Goal: Task Accomplishment & Management: Complete application form

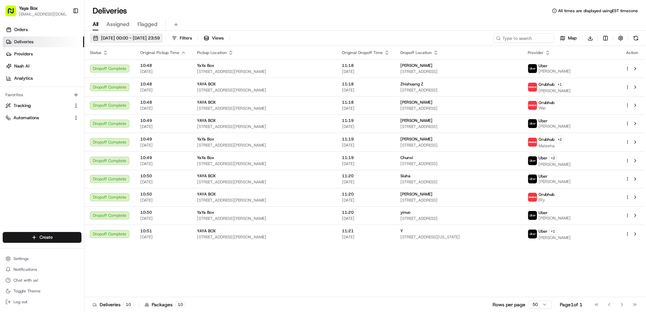
click at [114, 39] on span "[DATE] 00:00 - [DATE] 23:59" at bounding box center [130, 38] width 59 height 6
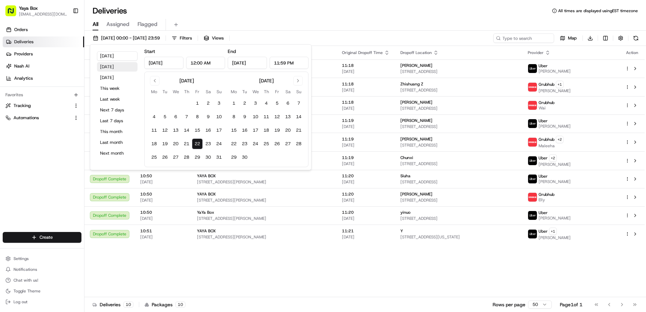
click at [110, 66] on button "Yesterday" at bounding box center [117, 66] width 41 height 9
type input "Aug 21, 2025"
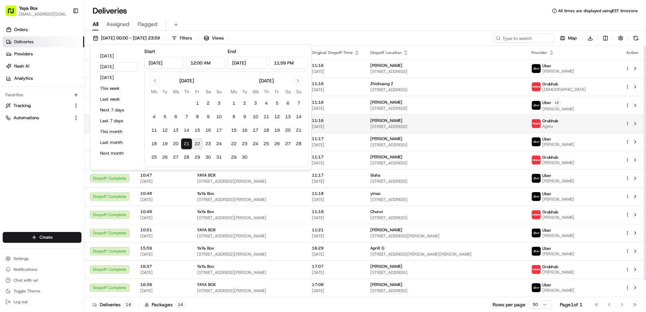
click at [388, 121] on span "[PERSON_NAME]" at bounding box center [386, 120] width 32 height 5
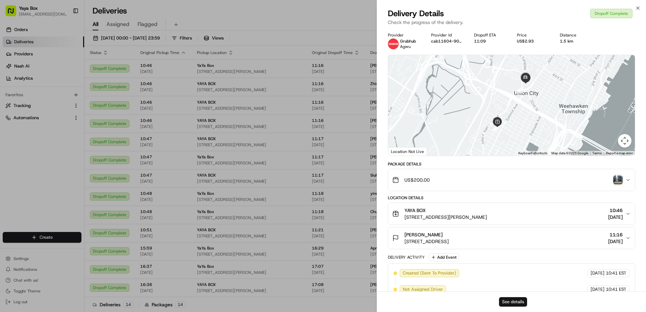
click at [520, 303] on button "See details" at bounding box center [513, 301] width 28 height 9
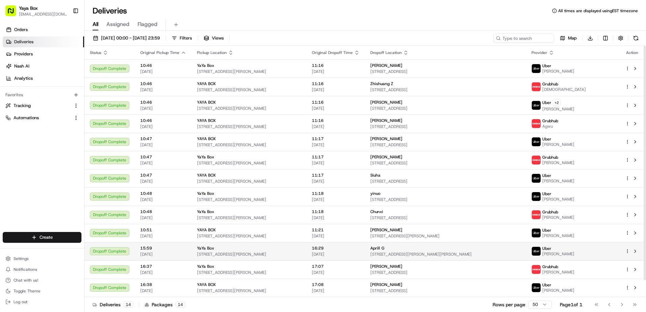
click at [359, 247] on span "16:29" at bounding box center [336, 248] width 48 height 5
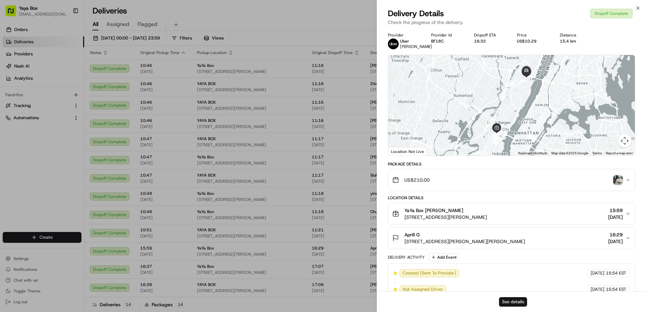
click at [509, 303] on button "See details" at bounding box center [513, 301] width 28 height 9
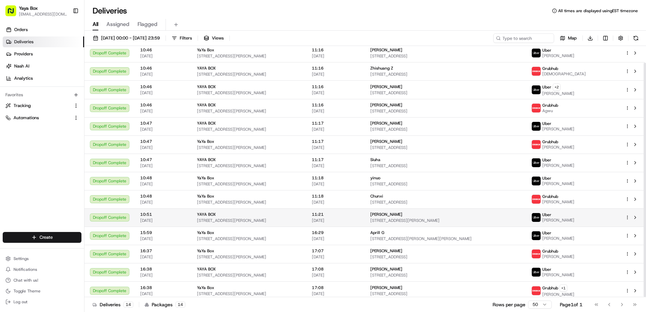
scroll to position [18, 0]
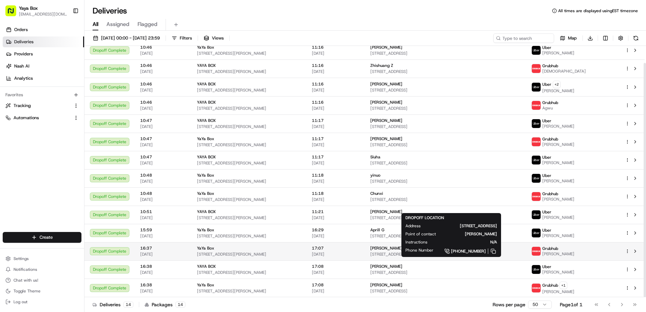
click at [383, 248] on span "[PERSON_NAME]" at bounding box center [386, 248] width 32 height 5
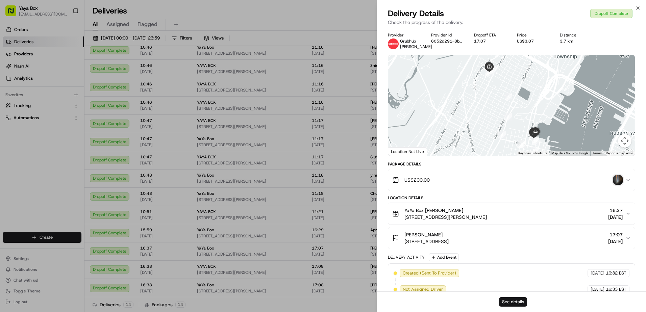
click at [519, 301] on button "See details" at bounding box center [513, 301] width 28 height 9
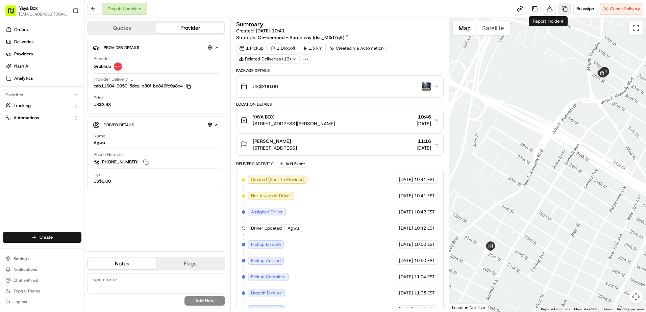
click at [562, 10] on link at bounding box center [564, 9] width 12 height 12
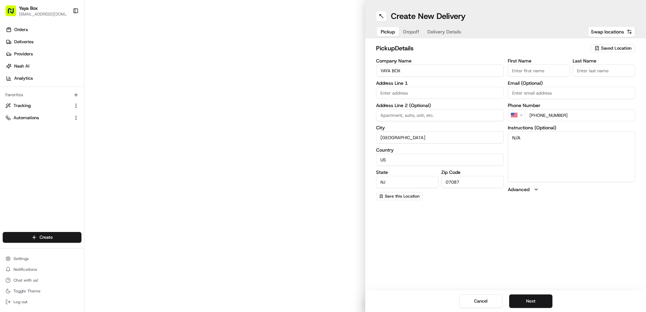
type input "[STREET_ADDRESS][PERSON_NAME]"
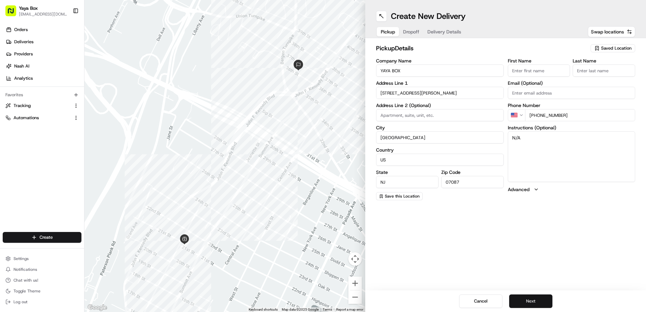
click at [518, 301] on button "Next" at bounding box center [530, 301] width 43 height 14
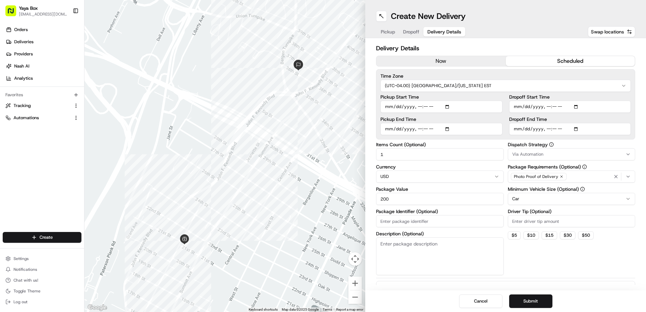
click at [530, 60] on button "scheduled" at bounding box center [570, 61] width 129 height 10
click at [385, 107] on input "Pickup Start Time" at bounding box center [441, 107] width 122 height 12
type input "[DATE]T16:30"
click at [385, 128] on input "Pickup End Time" at bounding box center [441, 129] width 122 height 12
type input "[DATE]T16:40"
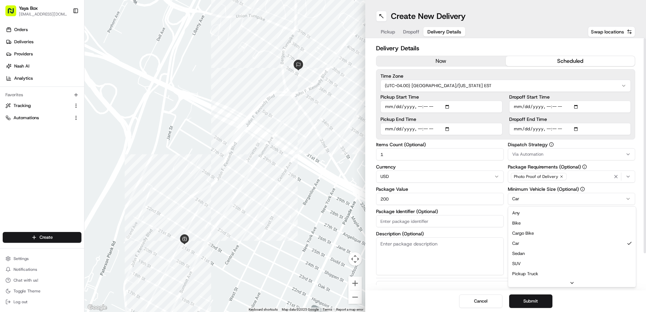
click at [531, 197] on html "Yaya Box yayaliciousjc@gmail.com Toggle Sidebar Orders Deliveries Providers Nas…" at bounding box center [323, 156] width 646 height 312
click at [534, 303] on button "Submit" at bounding box center [530, 301] width 43 height 14
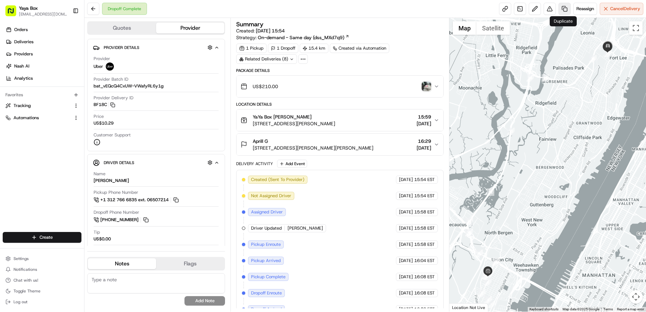
click at [561, 8] on link at bounding box center [564, 9] width 12 height 12
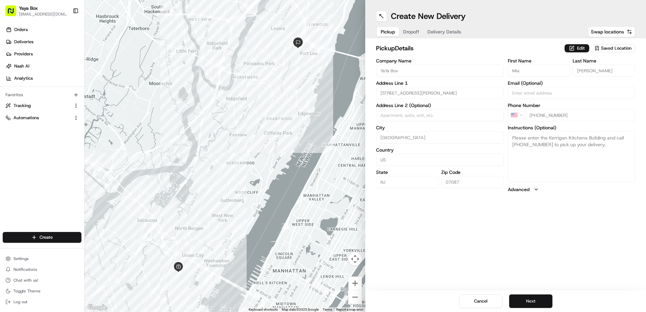
click at [528, 303] on button "Next" at bounding box center [530, 301] width 43 height 14
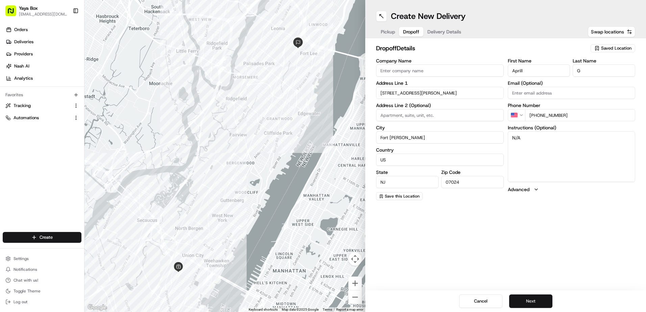
click at [529, 300] on button "Next" at bounding box center [530, 301] width 43 height 14
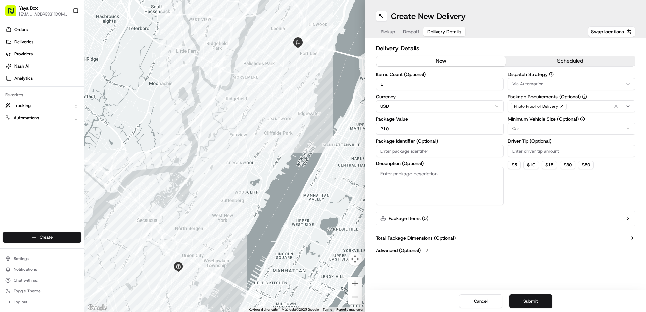
click at [538, 126] on html "Yaya Box yayaliciousjc@gmail.com Toggle Sidebar Orders Deliveries Providers Nas…" at bounding box center [323, 156] width 646 height 312
click at [546, 63] on button "scheduled" at bounding box center [570, 61] width 129 height 10
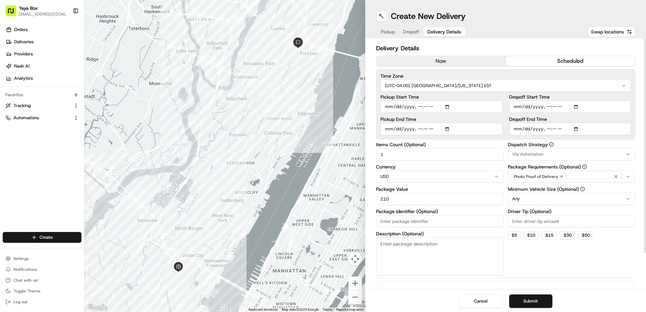
click at [392, 108] on input "Pickup Start Time" at bounding box center [441, 107] width 122 height 12
type input "2025-08-22T16:00"
click at [387, 131] on input "Pickup End Time" at bounding box center [441, 129] width 122 height 12
type input "2025-08-22T16:10"
click at [540, 309] on div "Cancel Submit" at bounding box center [505, 301] width 281 height 22
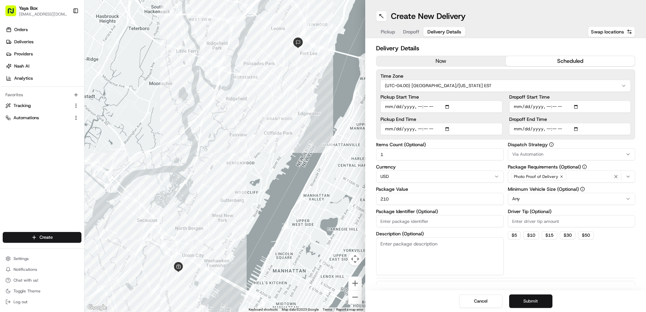
click at [540, 304] on button "Submit" at bounding box center [530, 301] width 43 height 14
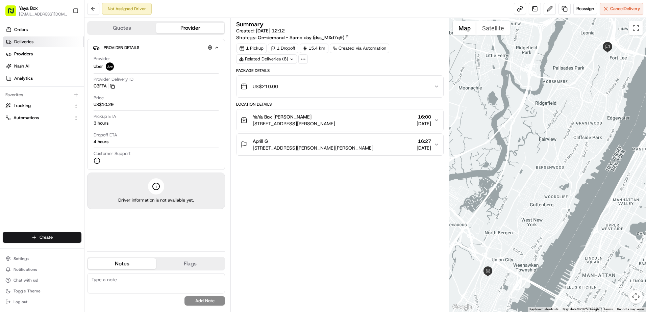
click at [34, 44] on link "Deliveries" at bounding box center [43, 41] width 81 height 11
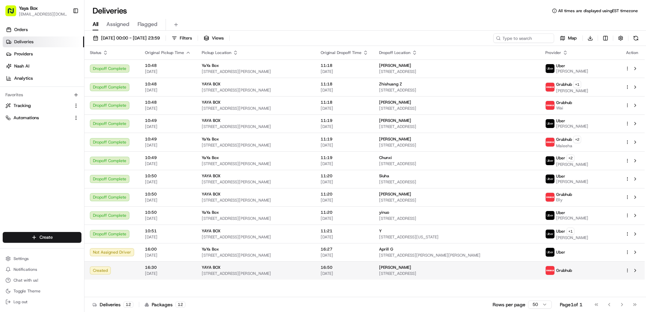
click at [356, 267] on span "16:50" at bounding box center [344, 267] width 48 height 5
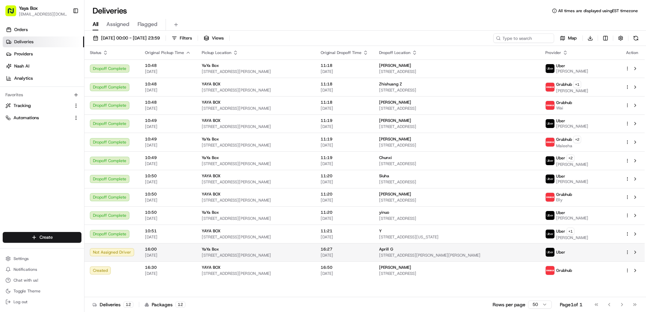
click at [318, 253] on td "16:27 22/08/2025" at bounding box center [344, 252] width 58 height 18
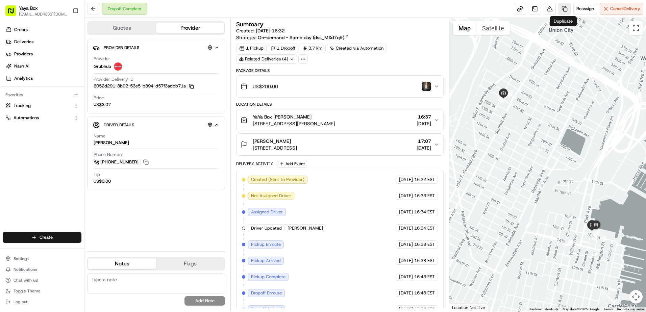
click at [560, 12] on link at bounding box center [564, 9] width 12 height 12
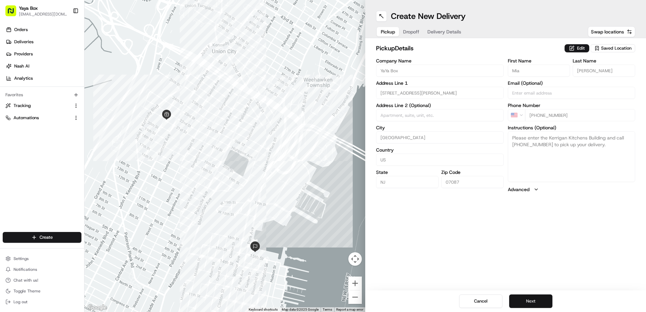
click at [528, 302] on button "Next" at bounding box center [530, 301] width 43 height 14
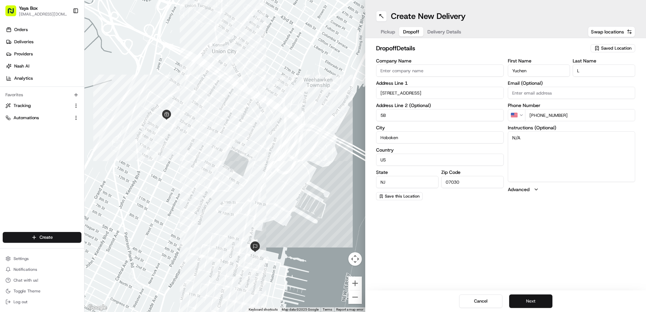
click at [528, 302] on button "Next" at bounding box center [530, 301] width 43 height 14
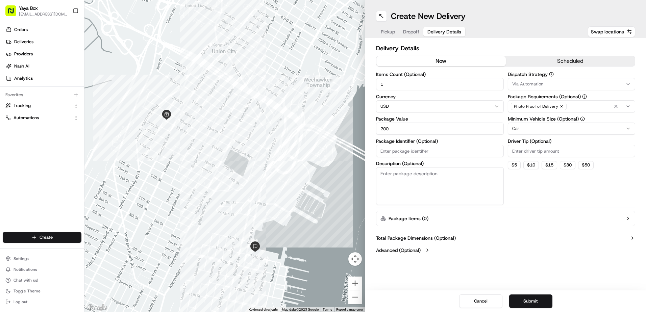
click at [536, 132] on html "Yaya Box [EMAIL_ADDRESS][DOMAIN_NAME] Toggle Sidebar Orders Deliveries Provider…" at bounding box center [323, 156] width 646 height 312
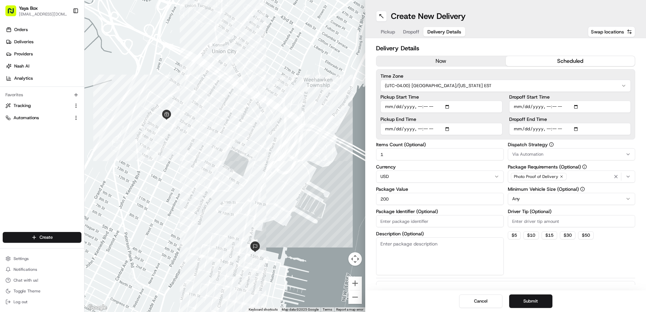
click at [521, 60] on button "scheduled" at bounding box center [570, 61] width 129 height 10
click at [388, 107] on input "Pickup Start Time" at bounding box center [441, 107] width 122 height 12
type input "2025-08-22T16:30"
click at [389, 129] on input "Pickup End Time" at bounding box center [441, 129] width 122 height 12
type input "2025-08-22T16:40"
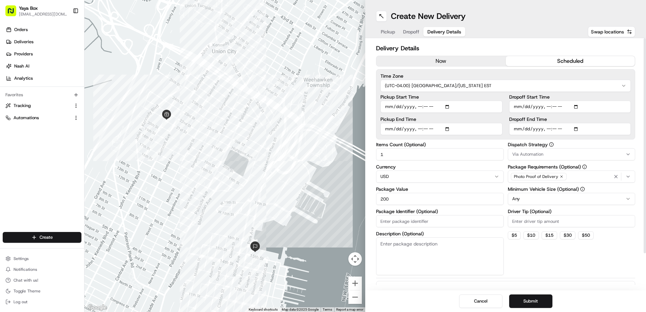
click at [523, 293] on div "Cancel Submit" at bounding box center [505, 301] width 281 height 22
click at [526, 298] on button "Submit" at bounding box center [530, 301] width 43 height 14
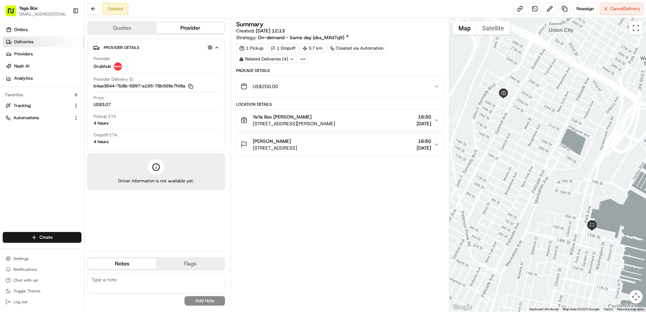
click at [49, 42] on link "Deliveries" at bounding box center [43, 41] width 81 height 11
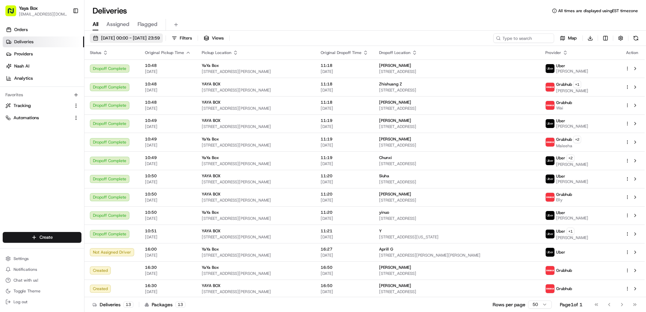
click at [160, 40] on span "[DATE] 00:00 - [DATE] 23:59" at bounding box center [130, 38] width 59 height 6
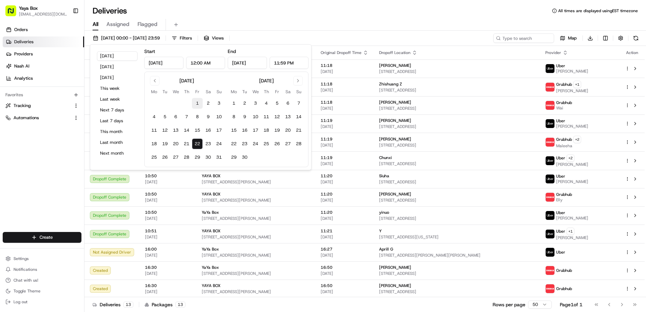
click at [200, 103] on button "1" at bounding box center [197, 103] width 11 height 11
type input "Aug 1, 2025"
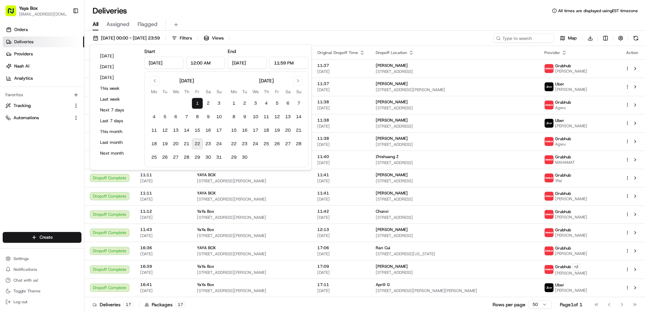
click at [200, 103] on button "1" at bounding box center [197, 103] width 11 height 11
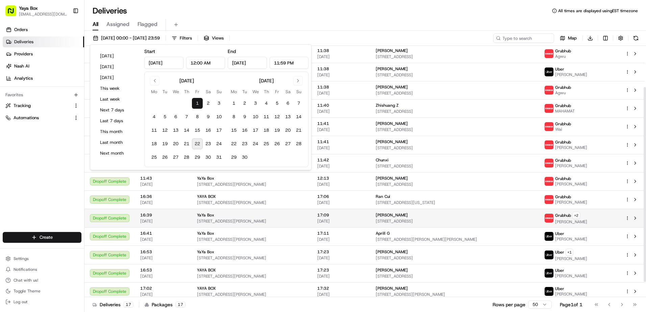
scroll to position [73, 0]
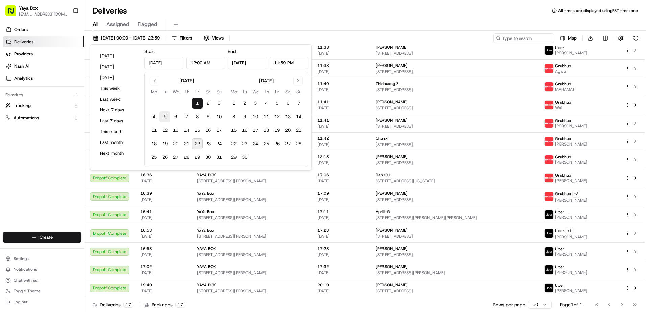
click at [159, 118] on button "5" at bounding box center [164, 116] width 11 height 11
type input "Aug 5, 2025"
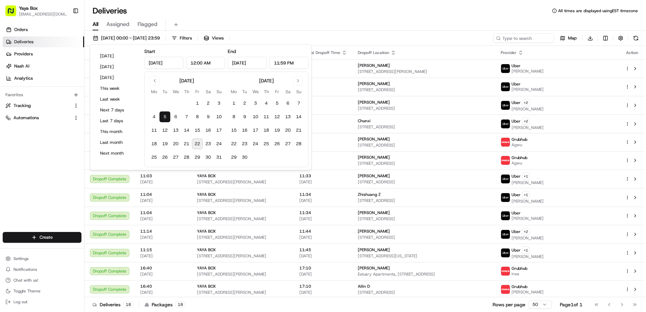
click at [166, 117] on button "5" at bounding box center [164, 116] width 11 height 11
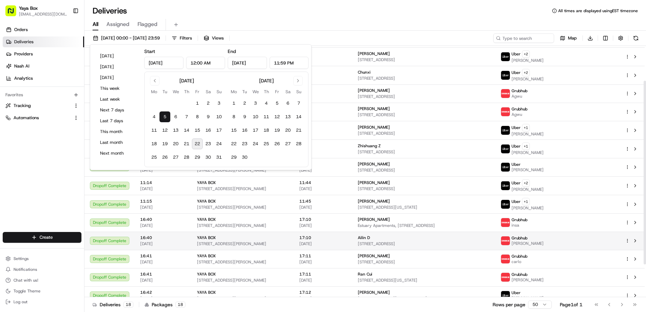
scroll to position [48, 0]
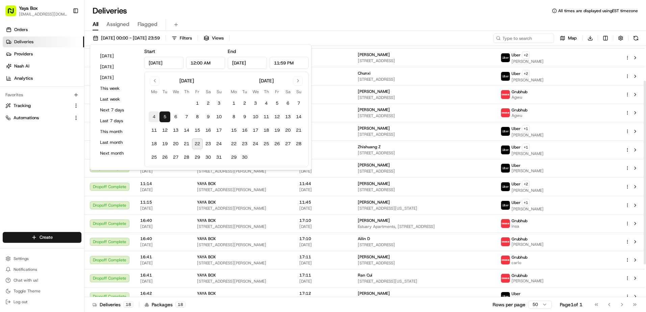
click at [152, 118] on button "4" at bounding box center [154, 116] width 11 height 11
type input "Aug 4, 2025"
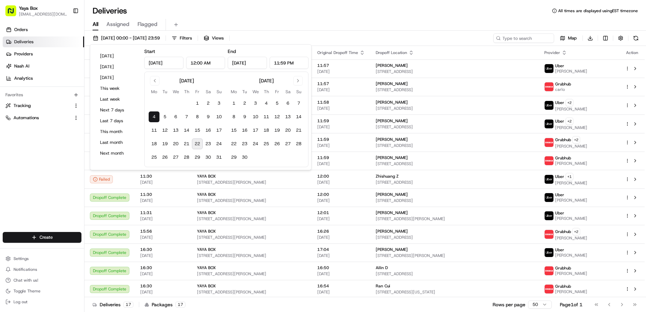
click at [152, 118] on button "4" at bounding box center [154, 116] width 11 height 11
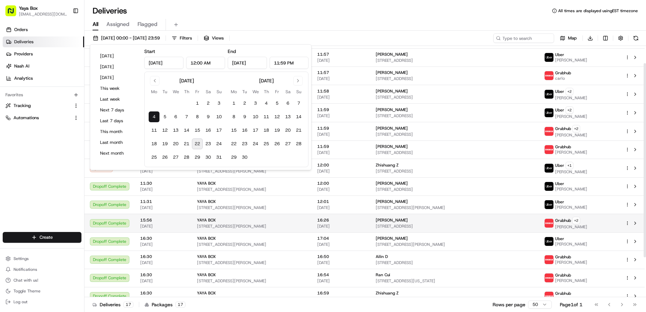
scroll to position [74, 0]
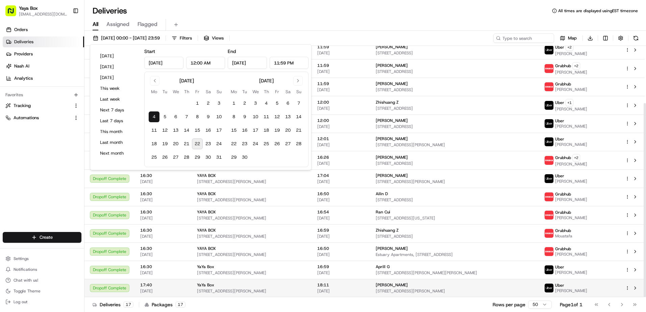
click at [345, 283] on span "18:11" at bounding box center [341, 284] width 48 height 5
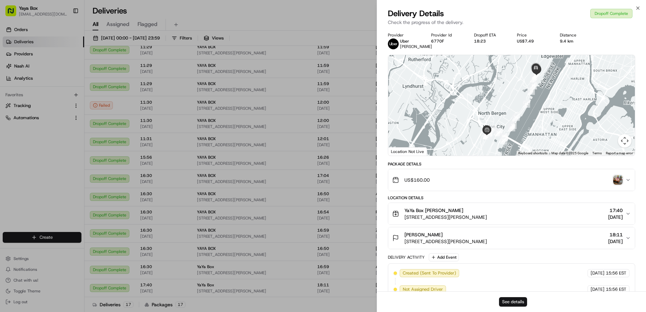
click at [516, 304] on button "See details" at bounding box center [513, 301] width 28 height 9
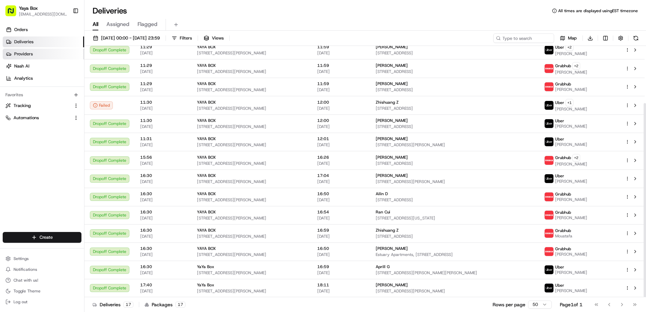
click at [31, 49] on link "Providers" at bounding box center [43, 54] width 81 height 11
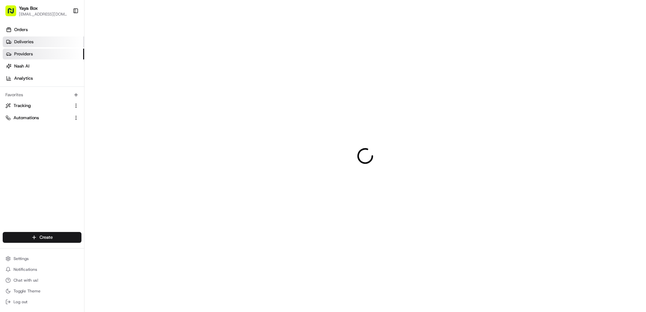
click at [37, 43] on link "Deliveries" at bounding box center [43, 41] width 81 height 11
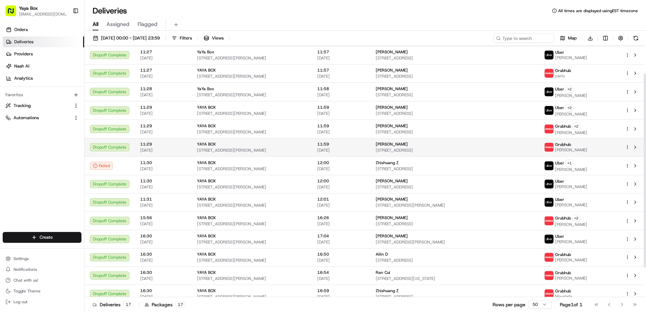
scroll to position [74, 0]
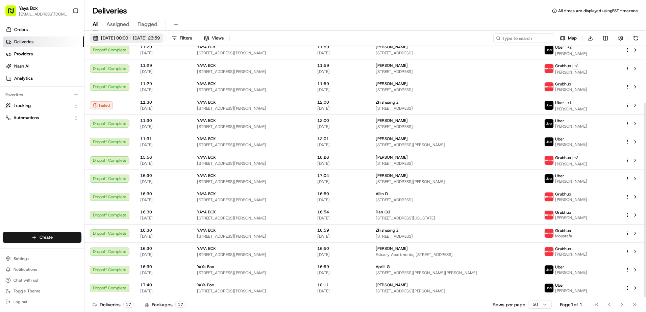
click at [141, 34] on button "04/08/2025 00:00 - 04/08/2025 23:59" at bounding box center [126, 37] width 73 height 9
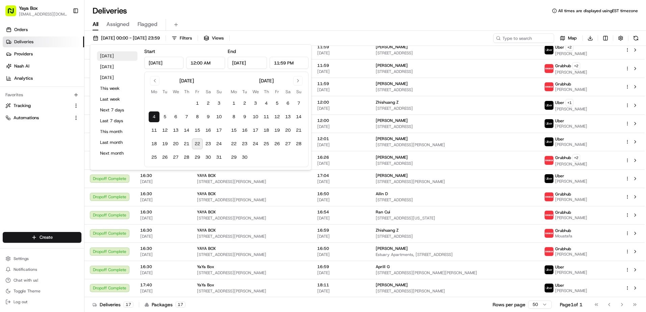
click at [120, 53] on button "Today" at bounding box center [117, 55] width 41 height 9
type input "Aug 22, 2025"
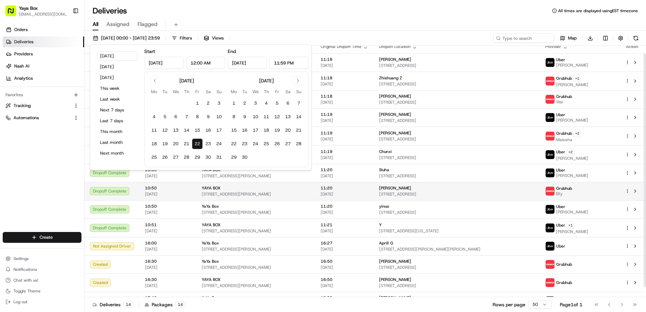
scroll to position [19, 0]
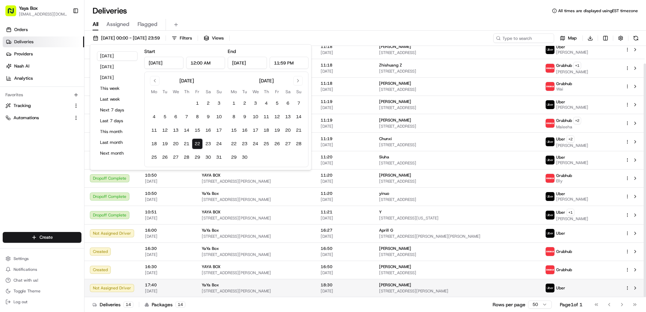
click at [301, 293] on span "[STREET_ADDRESS][PERSON_NAME]" at bounding box center [256, 290] width 108 height 5
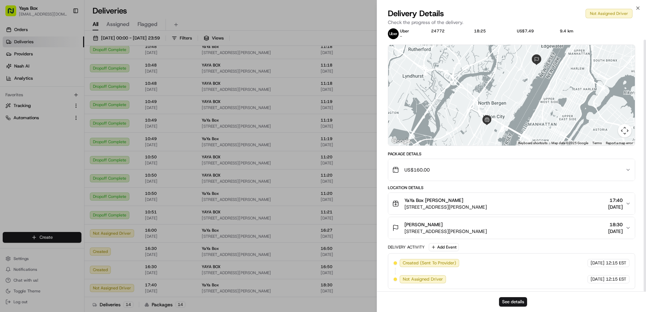
scroll to position [12, 0]
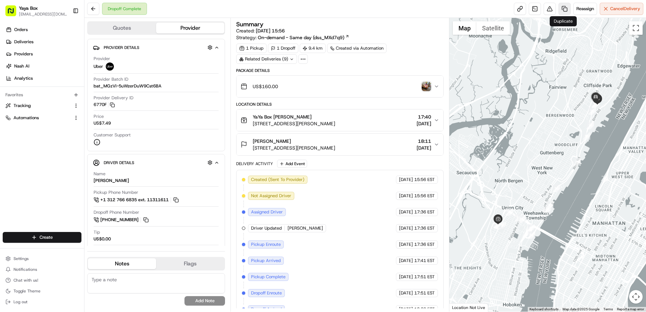
click at [566, 13] on link at bounding box center [564, 9] width 12 height 12
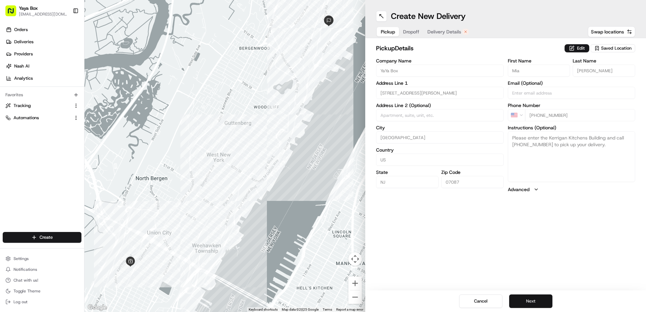
click at [527, 301] on button "Next" at bounding box center [530, 301] width 43 height 14
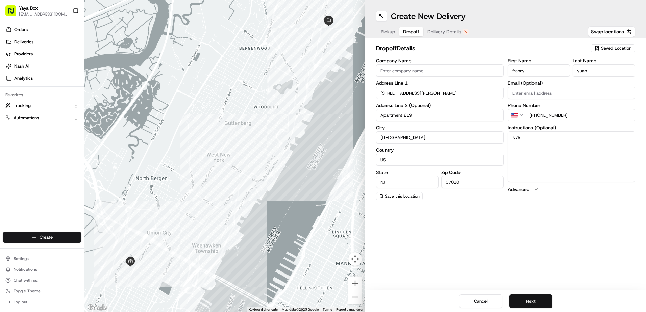
click at [534, 301] on button "Next" at bounding box center [530, 301] width 43 height 14
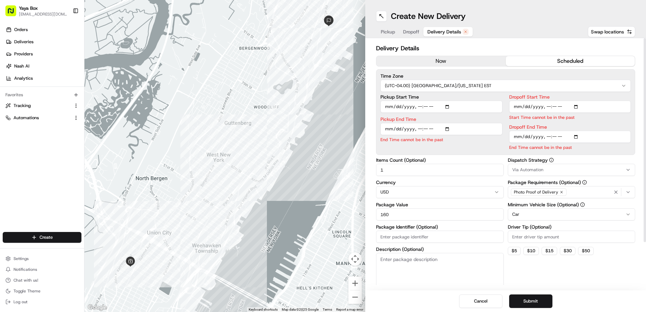
click at [411, 108] on input "Pickup Start Time" at bounding box center [441, 107] width 122 height 12
type input "[DATE]T17:40"
click at [532, 106] on input "Dropoff Start Time" at bounding box center [570, 107] width 122 height 12
click at [539, 106] on input "Dropoff Start Time" at bounding box center [570, 107] width 122 height 12
type input "[DATE]T18:01"
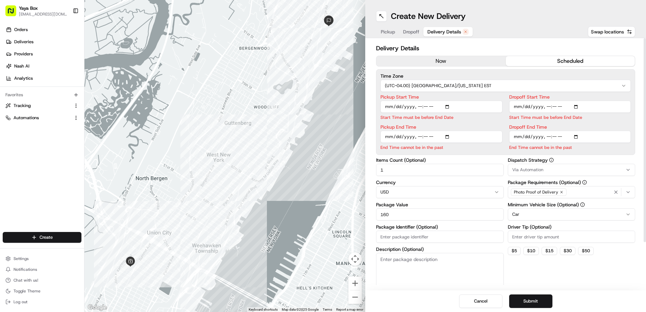
click at [539, 137] on input "Dropoff End Time" at bounding box center [570, 137] width 122 height 12
type input "[DATE]T18:11"
click at [417, 106] on input "Pickup Start Time" at bounding box center [441, 107] width 122 height 12
click at [427, 107] on input "Pickup Start Time" at bounding box center [441, 107] width 122 height 12
type input "[DATE]T17:50"
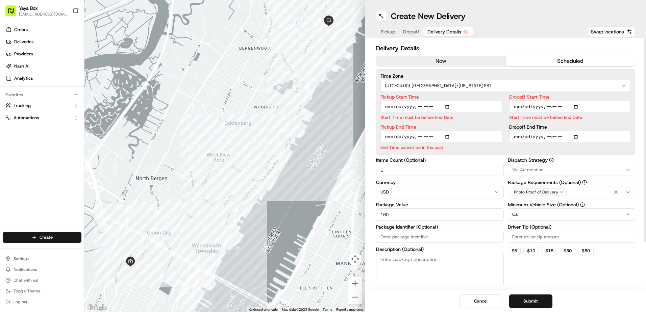
click at [420, 135] on input "Pickup End Time" at bounding box center [441, 137] width 122 height 12
type input "[DATE]T18:00"
click at [554, 107] on input "Dropoff Start Time" at bounding box center [570, 107] width 122 height 12
type input "[DATE]T18:30"
click at [553, 138] on input "Dropoff End Time" at bounding box center [570, 137] width 122 height 12
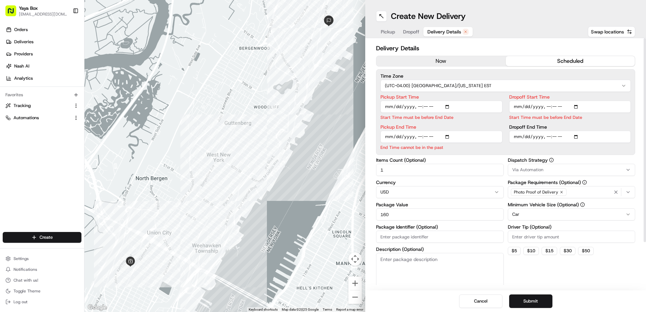
type input "[DATE]T18:40"
click at [425, 107] on input "Pickup Start Time" at bounding box center [441, 107] width 122 height 12
type input "[DATE]T17:45"
click at [425, 137] on input "Pickup End Time" at bounding box center [441, 137] width 122 height 12
click at [421, 137] on input "Pickup End Time" at bounding box center [441, 137] width 122 height 12
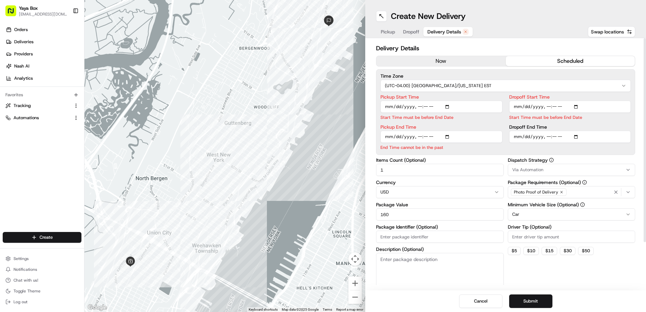
click at [421, 137] on input "Pickup End Time" at bounding box center [441, 137] width 122 height 12
type input "[DATE]T17:55"
click at [528, 212] on html "Yaya Box [EMAIL_ADDRESS][DOMAIN_NAME] Toggle Sidebar Orders Deliveries Provider…" at bounding box center [323, 156] width 646 height 312
click at [448, 159] on label "Items Count (Optional)" at bounding box center [440, 160] width 128 height 5
click at [448, 164] on input "1" at bounding box center [440, 170] width 128 height 12
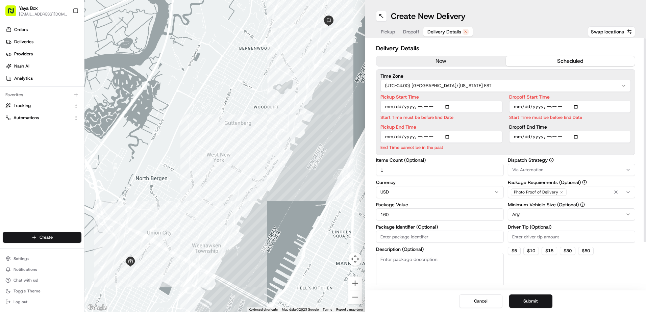
click at [426, 108] on input "Pickup Start Time" at bounding box center [441, 107] width 122 height 12
type input "[DATE]T17:40"
click at [426, 136] on input "Pickup End Time" at bounding box center [441, 137] width 122 height 12
type input "[DATE]T17:50"
click at [555, 109] on input "Dropoff Start Time" at bounding box center [570, 107] width 122 height 12
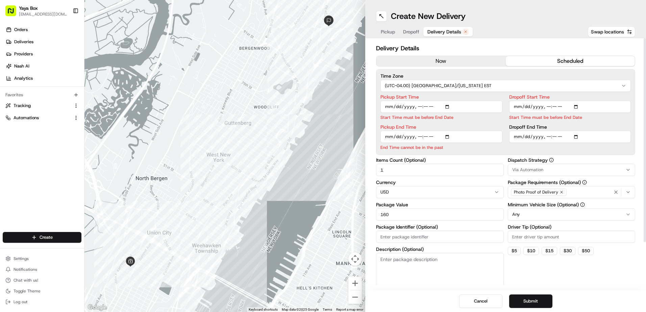
type input "[DATE]T18:20"
click at [558, 137] on div "Dropoff Start Time Start Time must be before End Date Dropoff End Time" at bounding box center [570, 123] width 122 height 56
click at [556, 129] on input "Dropoff End Time" at bounding box center [570, 129] width 122 height 12
type input "[DATE]T18:30"
click at [412, 137] on input "Pickup End Time" at bounding box center [441, 137] width 122 height 12
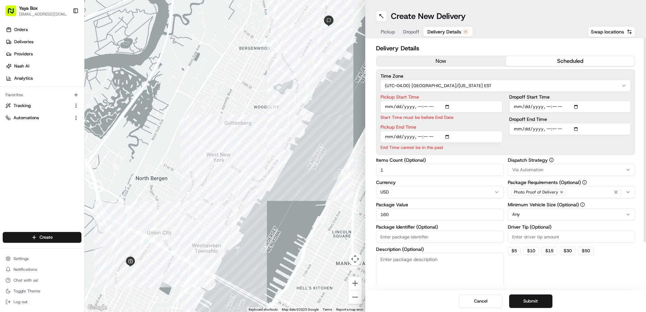
type input "[DATE]T17:50"
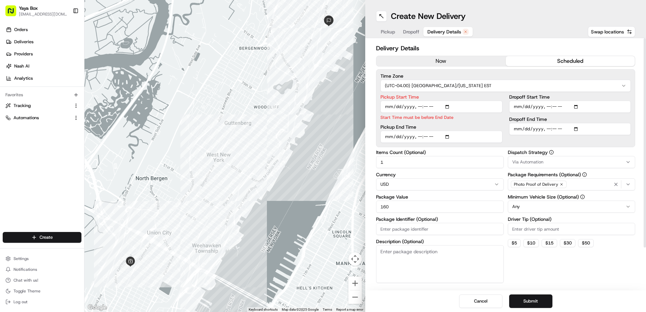
click at [517, 297] on button "Submit" at bounding box center [530, 301] width 43 height 14
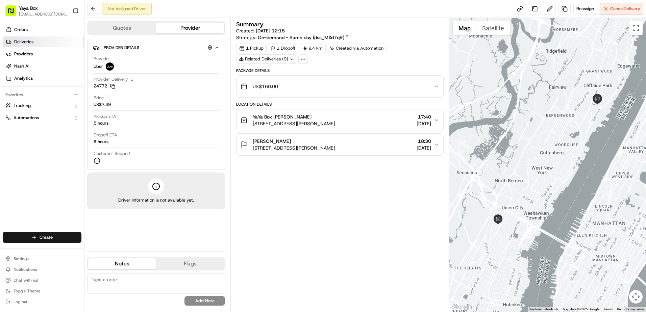
click at [52, 39] on link "Deliveries" at bounding box center [43, 41] width 81 height 11
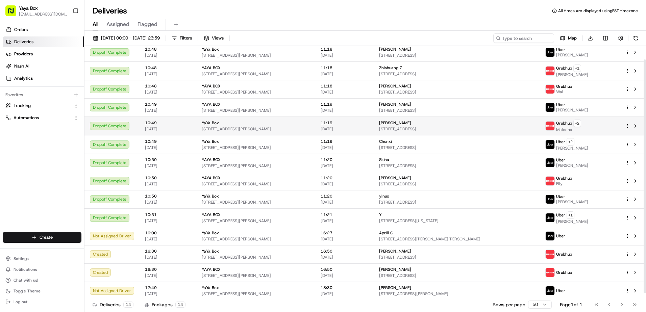
scroll to position [19, 0]
